Goal: Information Seeking & Learning: Learn about a topic

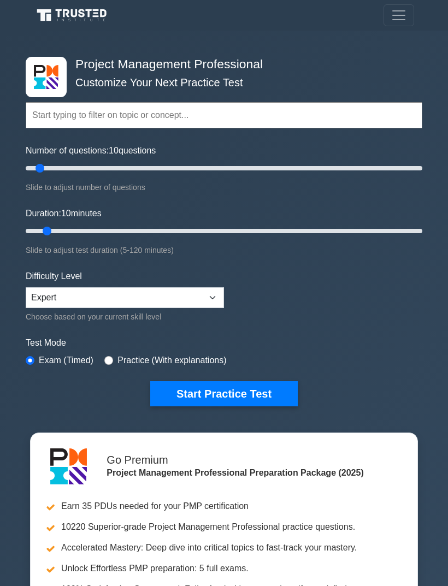
click at [54, 229] on input "Duration: 10 minutes" at bounding box center [224, 231] width 397 height 13
type input "15"
click at [190, 392] on button "Start Practice Test" at bounding box center [224, 393] width 148 height 25
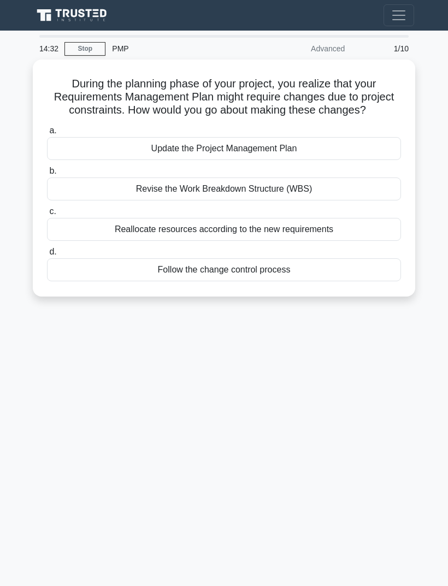
click at [374, 349] on div "14:32 Stop PMP Advanced 1/10 During the planning phase of your project, you rea…" at bounding box center [223, 308] width 393 height 546
click at [336, 160] on div "Update the Project Management Plan" at bounding box center [224, 148] width 354 height 23
click at [47, 134] on input "a. Update the Project Management Plan" at bounding box center [47, 130] width 0 height 7
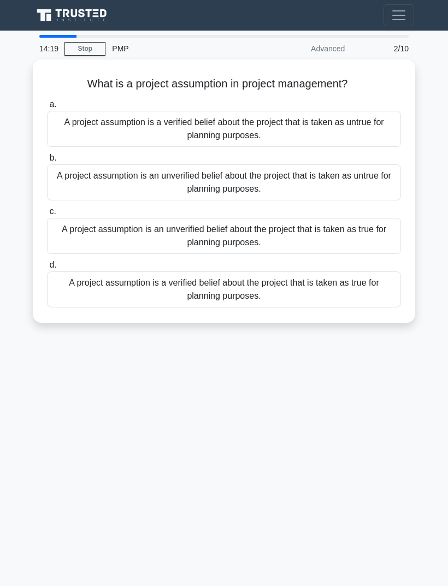
click at [221, 431] on div "14:19 Stop PMP Advanced 2/10 What is a project assumption in project management…" at bounding box center [223, 308] width 393 height 546
click at [72, 465] on div "13:33 Stop PMP Advanced 2/10 What is a project assumption in project management…" at bounding box center [223, 308] width 393 height 546
click at [198, 246] on div "A project assumption is an unverified belief about the project that is taken as…" at bounding box center [224, 236] width 354 height 36
click at [47, 215] on input "c. A project assumption is an unverified belief about the project that is taken…" at bounding box center [47, 211] width 0 height 7
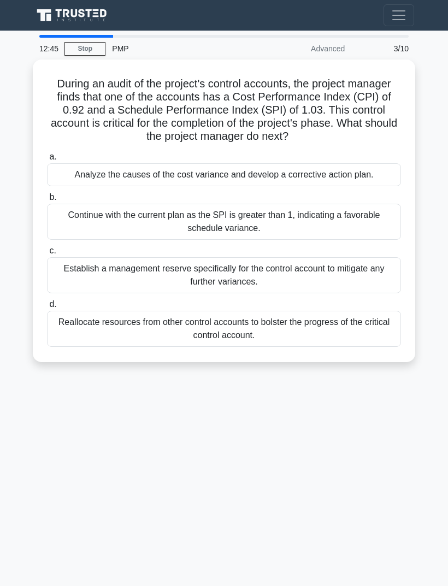
click at [351, 415] on div "12:45 Stop PMP Advanced 3/10 During an audit of the project's control accounts,…" at bounding box center [223, 308] width 393 height 546
click at [358, 179] on div "Analyze the causes of the cost variance and develop a corrective action plan." at bounding box center [224, 174] width 354 height 23
click at [47, 161] on input "a. Analyze the causes of the cost variance and develop a corrective action plan." at bounding box center [47, 157] width 0 height 7
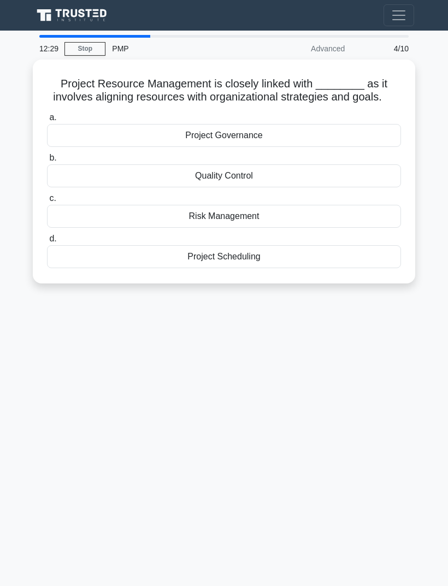
click at [128, 442] on div "12:29 Stop PMP Advanced 4/10 Project Resource Management is closely linked with…" at bounding box center [223, 308] width 393 height 546
click at [263, 405] on div "12:18 Stop PMP Advanced 4/10 Project Resource Management is closely linked with…" at bounding box center [223, 308] width 393 height 546
click at [313, 147] on div "Project Governance" at bounding box center [224, 135] width 354 height 23
click at [47, 121] on input "a. Project Governance" at bounding box center [47, 117] width 0 height 7
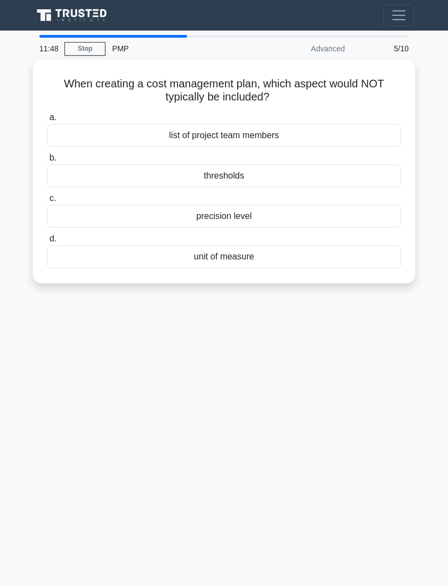
click at [372, 343] on div "11:48 Stop PMP Advanced 5/10 When creating a cost management plan, which aspect…" at bounding box center [223, 308] width 393 height 546
click at [321, 137] on div "list of project team members" at bounding box center [224, 135] width 354 height 23
click at [47, 121] on input "a. list of project team members" at bounding box center [47, 117] width 0 height 7
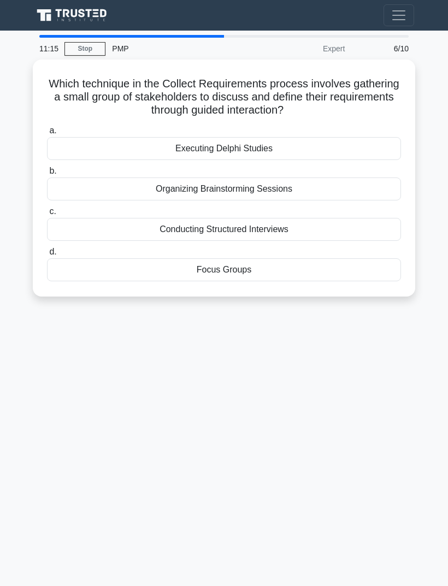
click at [345, 365] on div "11:15 Stop PMP Expert 6/10 Which technique in the Collect Requirements process …" at bounding box center [223, 308] width 393 height 546
click at [295, 269] on div "Focus Groups" at bounding box center [224, 269] width 354 height 23
click at [47, 256] on input "d. Focus Groups" at bounding box center [47, 252] width 0 height 7
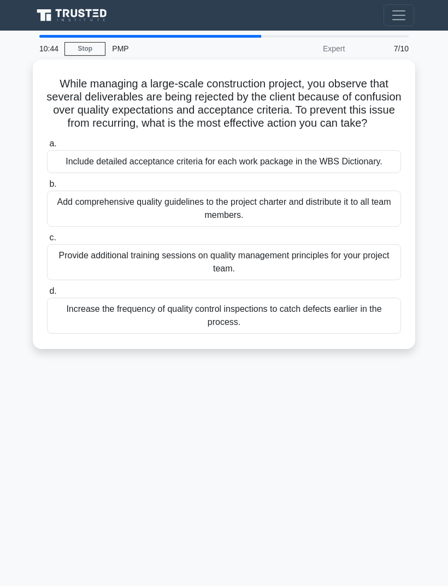
click at [350, 429] on div "10:44 Stop PMP Expert 7/10 While managing a large-scale construction project, y…" at bounding box center [223, 308] width 393 height 546
click at [328, 334] on div "Increase the frequency of quality control inspections to catch defects earlier …" at bounding box center [224, 316] width 354 height 36
click at [47, 295] on input "d. Increase the frequency of quality control inspections to catch defects earli…" at bounding box center [47, 291] width 0 height 7
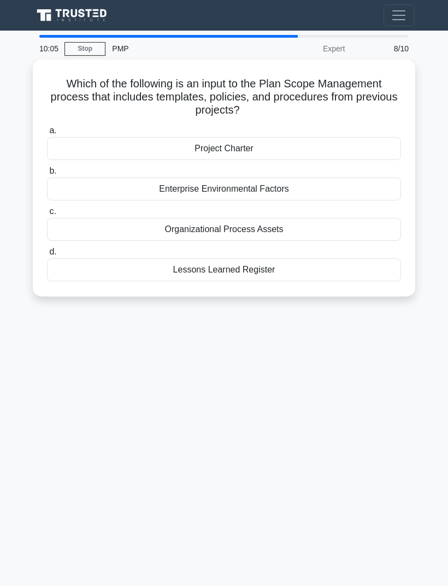
click at [377, 349] on div "10:05 Stop PMP Expert 8/10 Which of the following is an input to the Plan Scope…" at bounding box center [223, 308] width 393 height 546
click at [348, 227] on div "Organizational Process Assets" at bounding box center [224, 229] width 354 height 23
click at [47, 215] on input "c. Organizational Process Assets" at bounding box center [47, 211] width 0 height 7
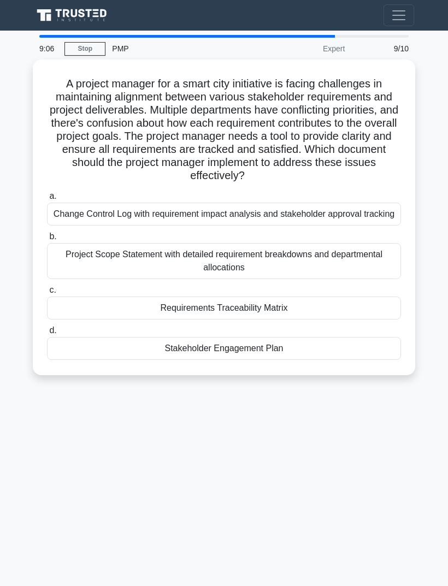
click at [352, 480] on div "9:06 Stop PMP Expert 9/10 A project manager for a smart city initiative is faci…" at bounding box center [223, 308] width 393 height 546
click at [356, 320] on div "Requirements Traceability Matrix" at bounding box center [224, 308] width 354 height 23
click at [47, 294] on input "c. Requirements Traceability Matrix" at bounding box center [47, 290] width 0 height 7
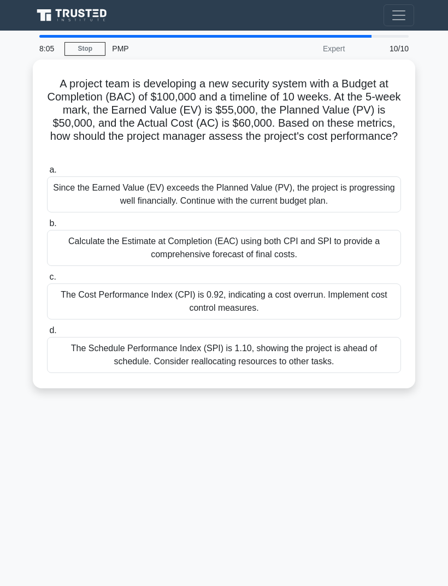
click at [62, 479] on div "8:05 Stop PMP Expert 10/10 A project team is developing a new security system w…" at bounding box center [223, 308] width 393 height 546
click at [74, 251] on div "Calculate the Estimate at Completion (EAC) using both CPI and SPI to provide a …" at bounding box center [224, 248] width 354 height 36
click at [47, 227] on input "b. Calculate the Estimate at Completion (EAC) using both CPI and SPI to provide…" at bounding box center [47, 223] width 0 height 7
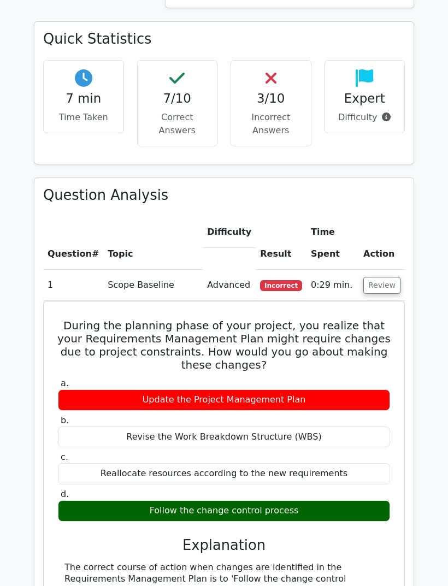
scroll to position [685, 0]
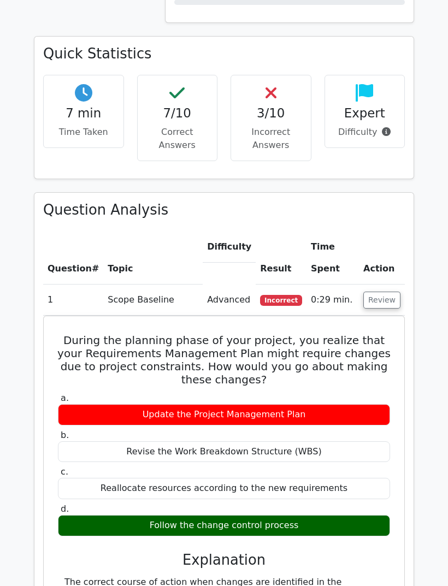
click at [396, 292] on button "Review" at bounding box center [381, 300] width 37 height 17
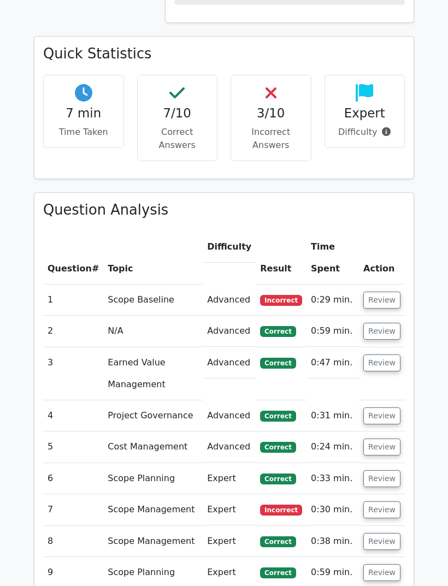
click at [387, 323] on button "Review" at bounding box center [381, 331] width 37 height 17
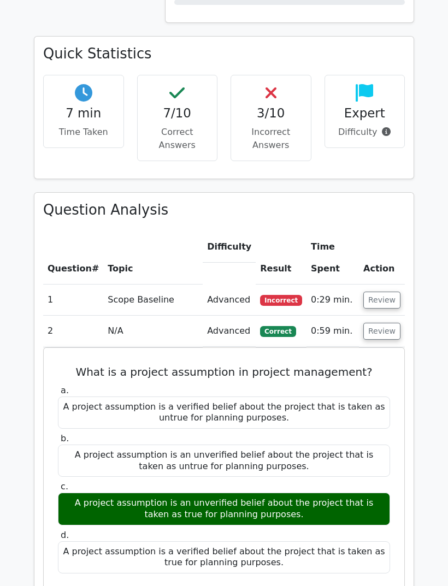
click at [390, 323] on button "Review" at bounding box center [381, 331] width 37 height 17
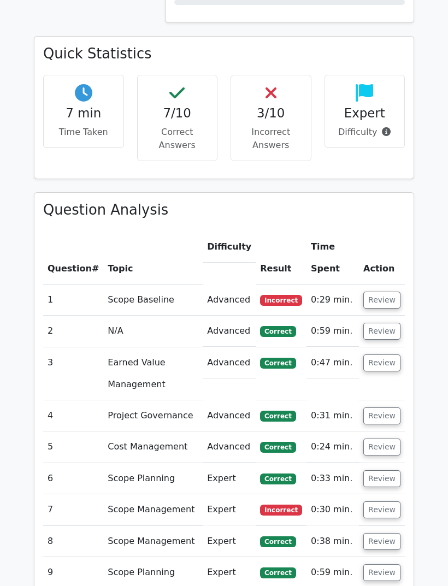
click at [387, 355] on button "Review" at bounding box center [381, 363] width 37 height 17
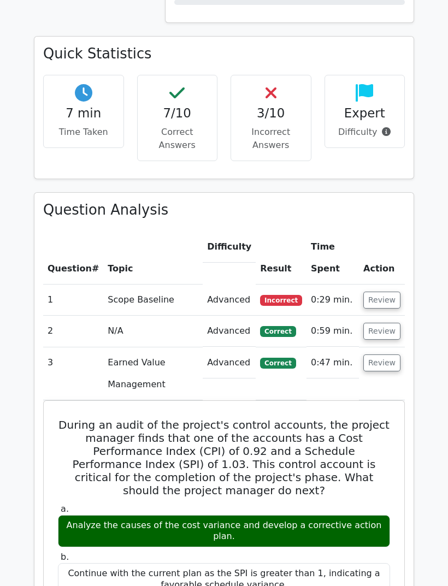
click at [392, 355] on button "Review" at bounding box center [381, 363] width 37 height 17
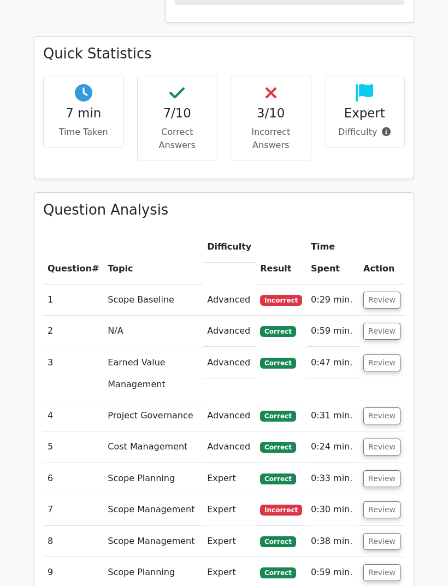
click at [396, 408] on button "Review" at bounding box center [381, 416] width 37 height 17
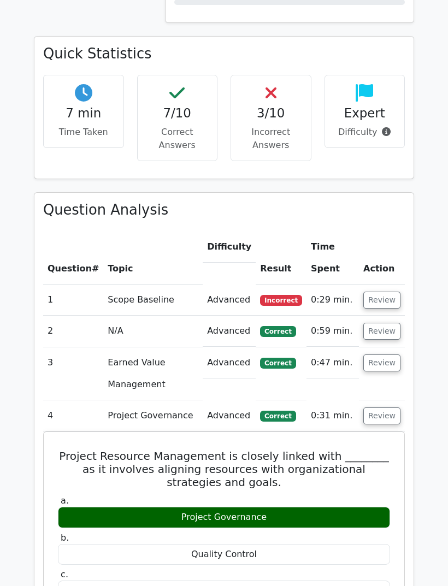
click at [373, 408] on button "Review" at bounding box center [381, 416] width 37 height 17
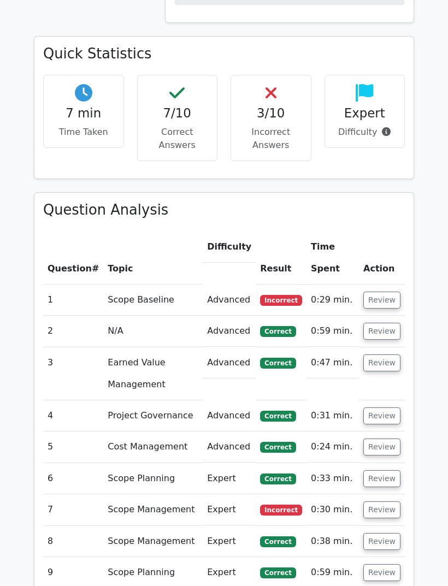
click at [376, 439] on button "Review" at bounding box center [381, 447] width 37 height 17
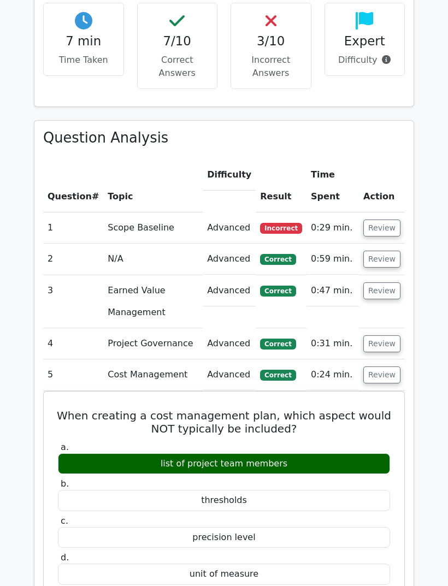
scroll to position [757, 0]
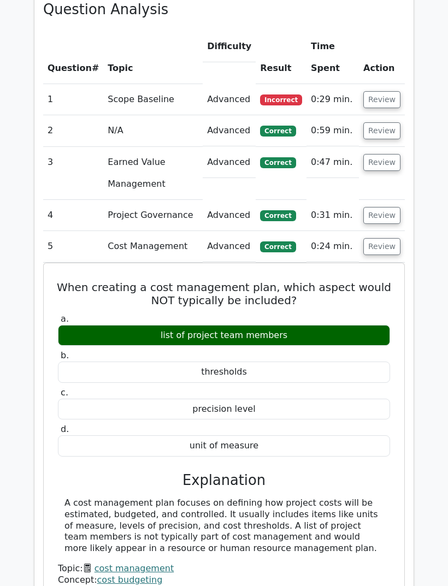
click at [392, 239] on button "Review" at bounding box center [381, 247] width 37 height 17
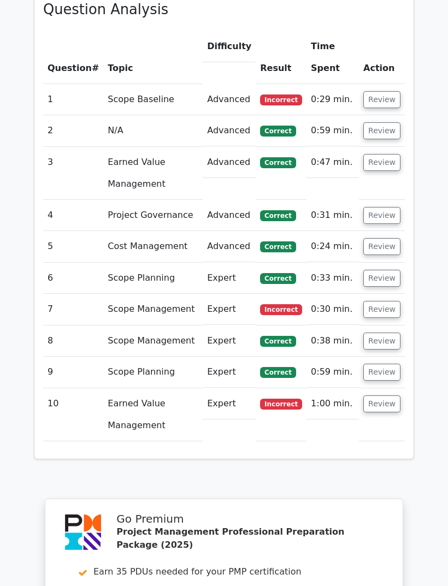
click at [391, 270] on button "Review" at bounding box center [381, 278] width 37 height 17
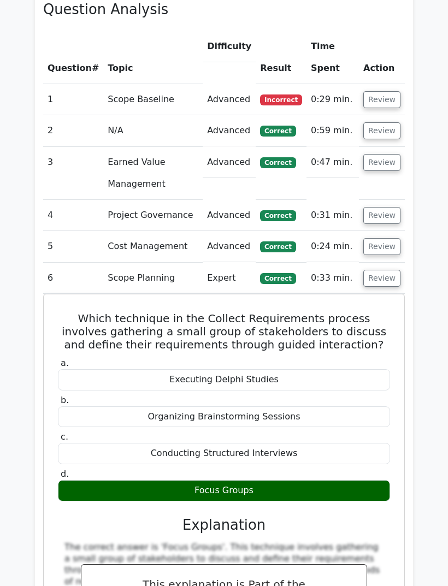
click at [395, 270] on button "Review" at bounding box center [381, 278] width 37 height 17
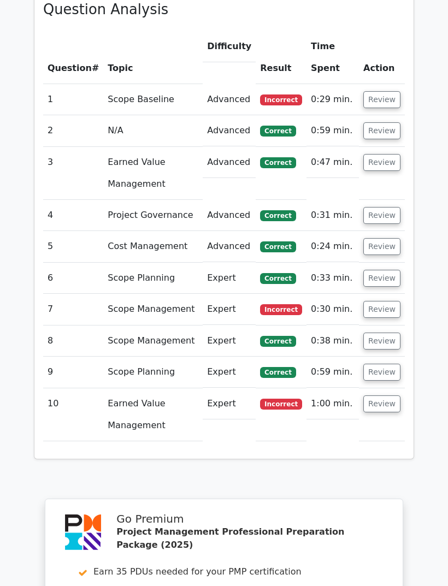
click at [393, 301] on button "Review" at bounding box center [381, 309] width 37 height 17
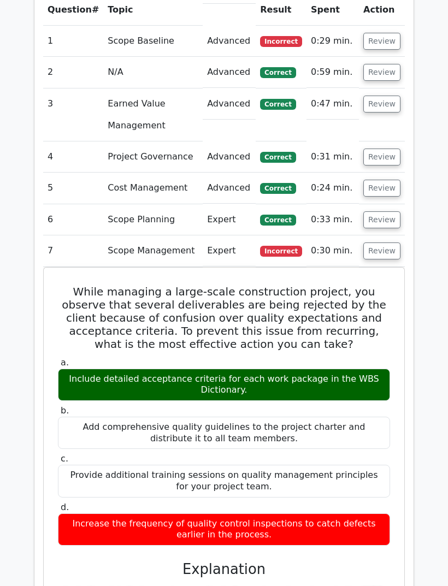
scroll to position [955, 0]
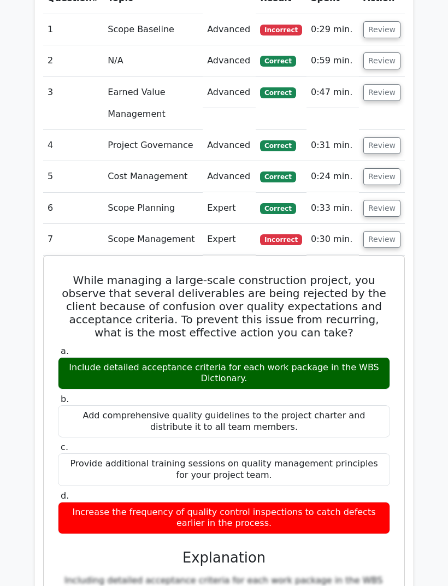
click at [394, 231] on button "Review" at bounding box center [381, 239] width 37 height 17
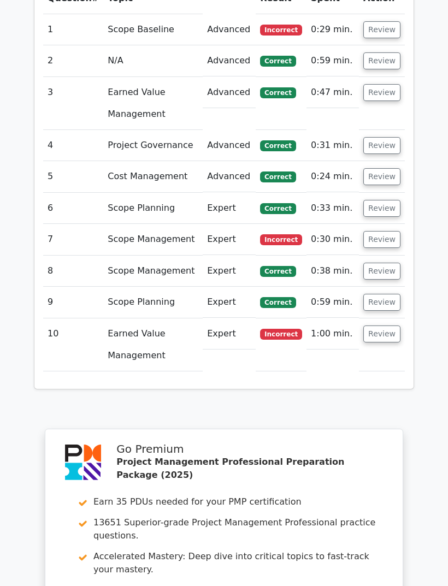
click at [398, 263] on button "Review" at bounding box center [381, 271] width 37 height 17
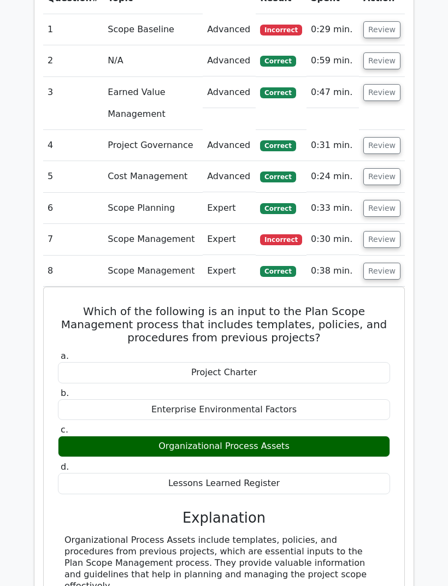
click at [395, 263] on button "Review" at bounding box center [381, 271] width 37 height 17
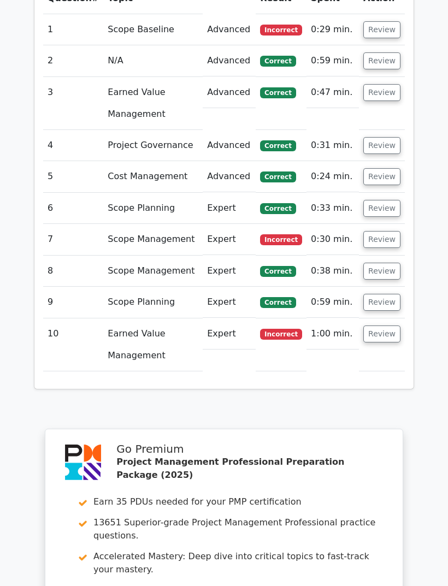
click at [393, 294] on button "Review" at bounding box center [381, 302] width 37 height 17
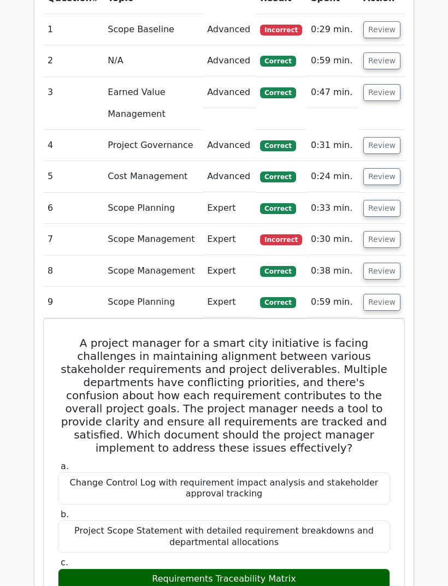
click at [393, 294] on button "Review" at bounding box center [381, 302] width 37 height 17
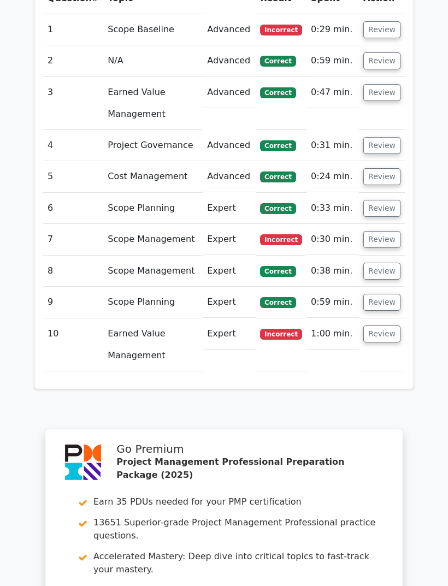
click at [382, 326] on button "Review" at bounding box center [381, 334] width 37 height 17
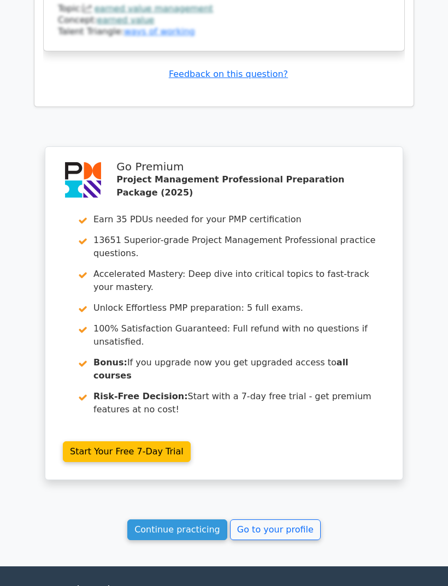
scroll to position [1819, 0]
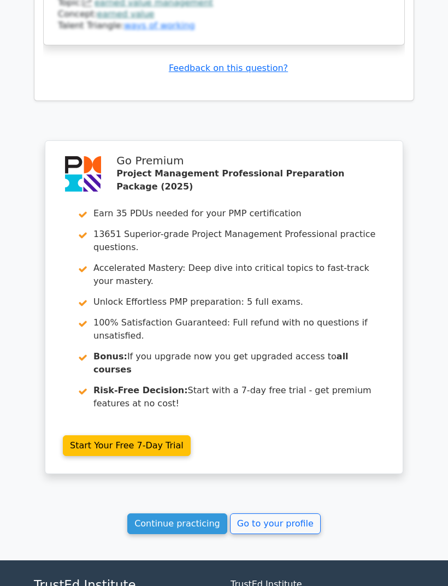
click at [305, 514] on link "Go to your profile" at bounding box center [275, 524] width 91 height 21
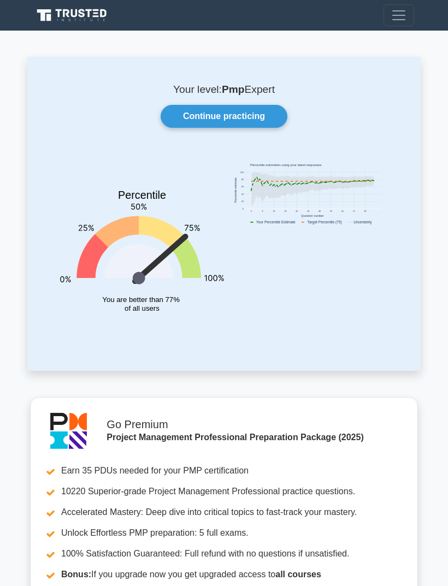
click at [341, 191] on rect at bounding box center [313, 189] width 138 height 39
click at [260, 111] on link "Continue practicing" at bounding box center [224, 116] width 127 height 23
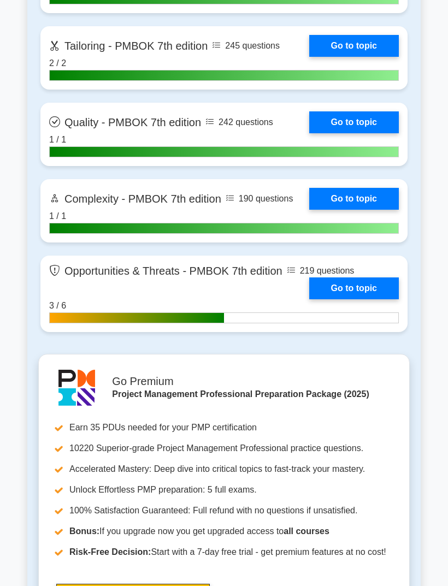
scroll to position [3500, 0]
